Goal: Task Accomplishment & Management: Manage account settings

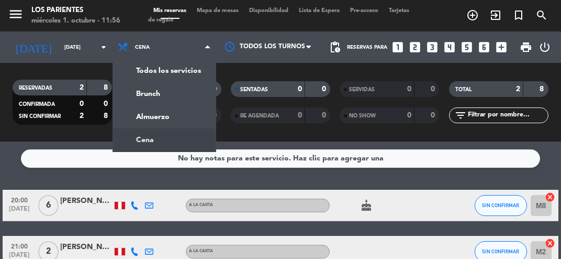
click at [140, 116] on div "menu [GEOGRAPHIC_DATA] [DATE] 1. octubre - 11:56 Mis reservas Mapa de mesas Dis…" at bounding box center [280, 70] width 561 height 141
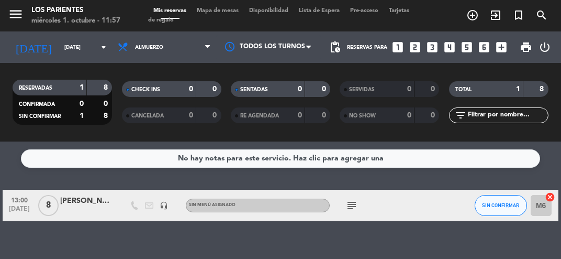
click at [97, 213] on div at bounding box center [86, 211] width 52 height 8
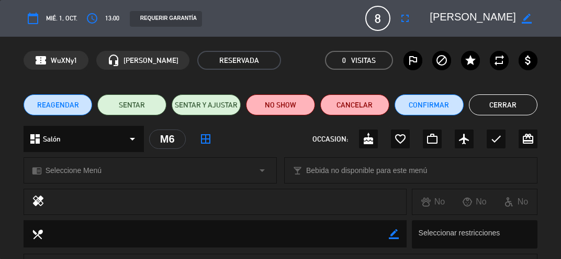
click at [499, 113] on button "Cerrar" at bounding box center [503, 104] width 69 height 21
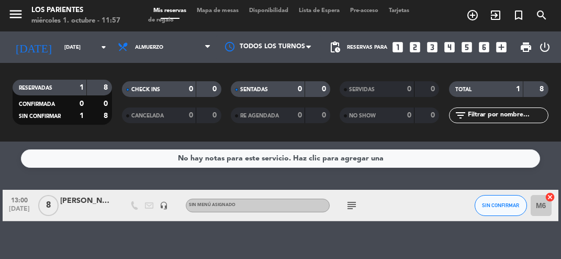
click at [216, 10] on span "Mapa de mesas" at bounding box center [218, 11] width 52 height 6
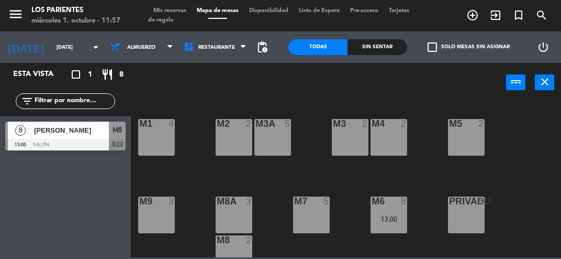
click at [70, 139] on div at bounding box center [65, 145] width 120 height 12
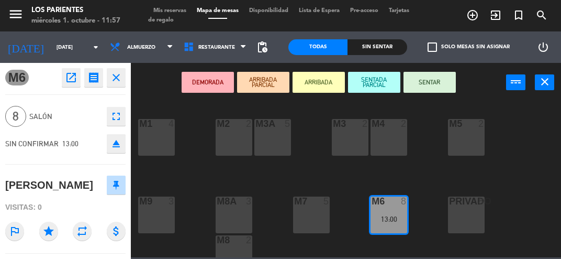
click at [113, 79] on icon "close" at bounding box center [116, 77] width 13 height 13
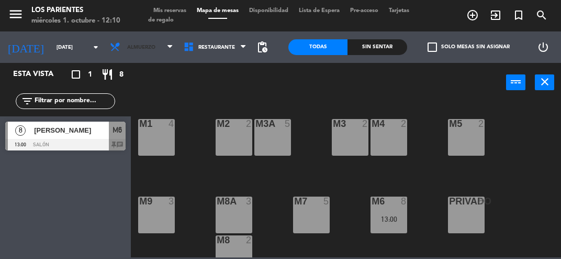
click at [147, 54] on span "Almuerzo" at bounding box center [142, 47] width 74 height 23
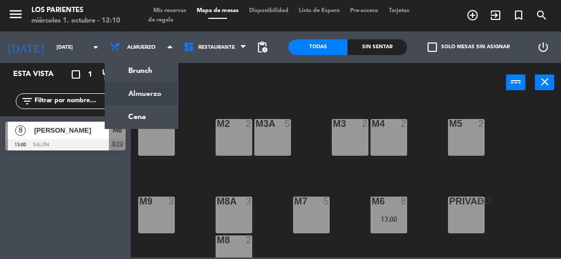
click at [126, 115] on ng-component "menu [GEOGRAPHIC_DATA] [DATE] 1. octubre - 12:10 Mis reservas Mapa de mesas Dis…" at bounding box center [280, 128] width 561 height 257
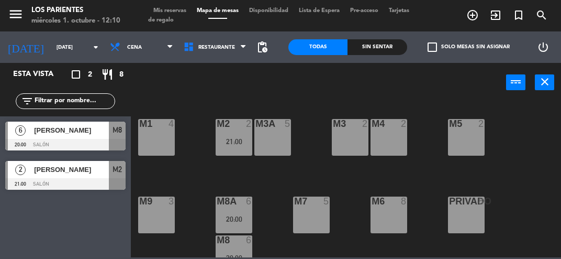
click at [75, 52] on input "[DATE]" at bounding box center [86, 47] width 71 height 16
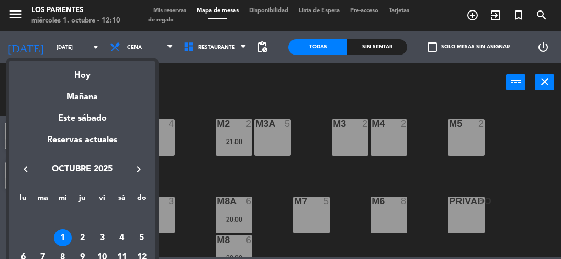
click at [75, 83] on div "Mañana" at bounding box center [82, 92] width 147 height 21
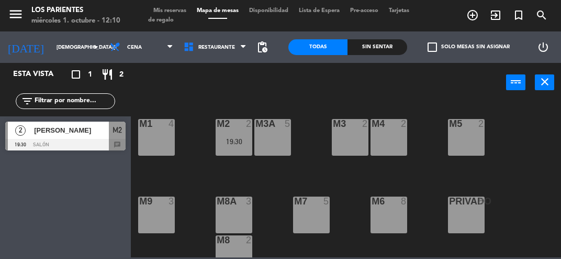
click at [62, 46] on input "[DEMOGRAPHIC_DATA][DATE]" at bounding box center [86, 47] width 71 height 16
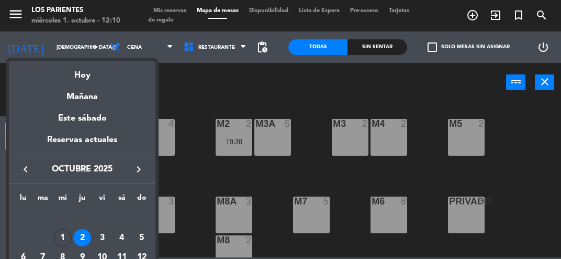
click at [195, 100] on div at bounding box center [280, 129] width 561 height 259
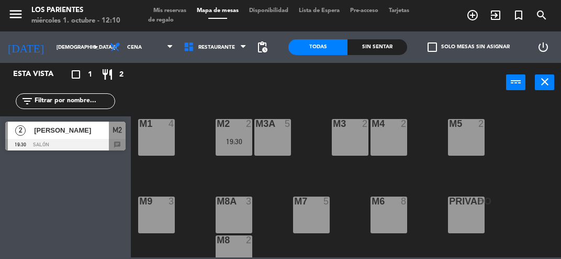
click at [86, 140] on div at bounding box center [65, 145] width 120 height 12
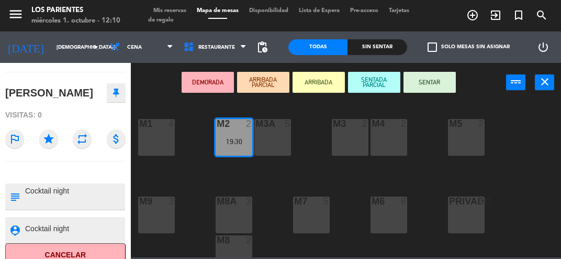
scroll to position [105, 0]
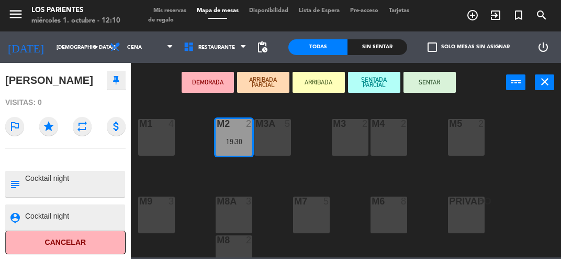
click at [69, 48] on input "[DEMOGRAPHIC_DATA][DATE]" at bounding box center [86, 47] width 71 height 16
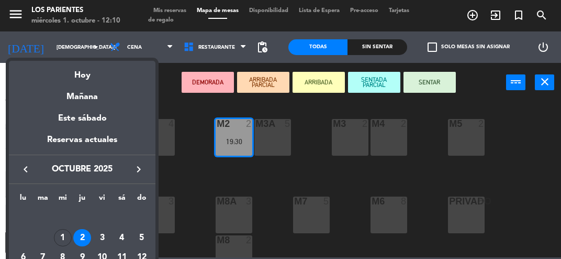
click at [71, 80] on div "Hoy" at bounding box center [82, 71] width 147 height 21
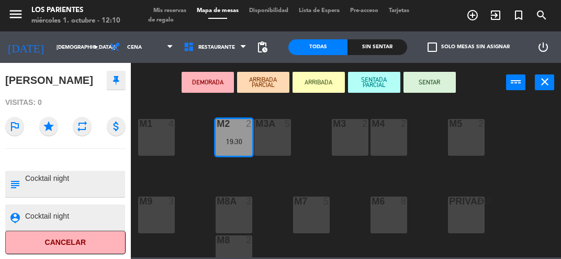
type input "[DATE]"
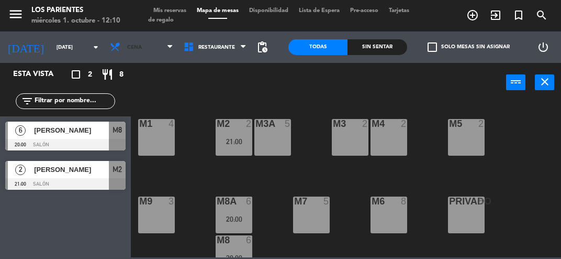
click at [148, 54] on span "Cena" at bounding box center [142, 47] width 74 height 23
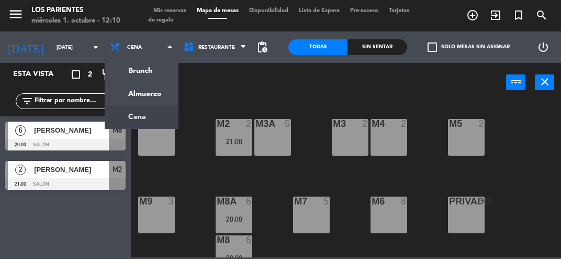
click at [126, 95] on ng-component "menu [GEOGRAPHIC_DATA] [DATE] 1. octubre - 12:10 Mis reservas Mapa de mesas Dis…" at bounding box center [280, 128] width 561 height 257
